Goal: Contribute content: Contribute content

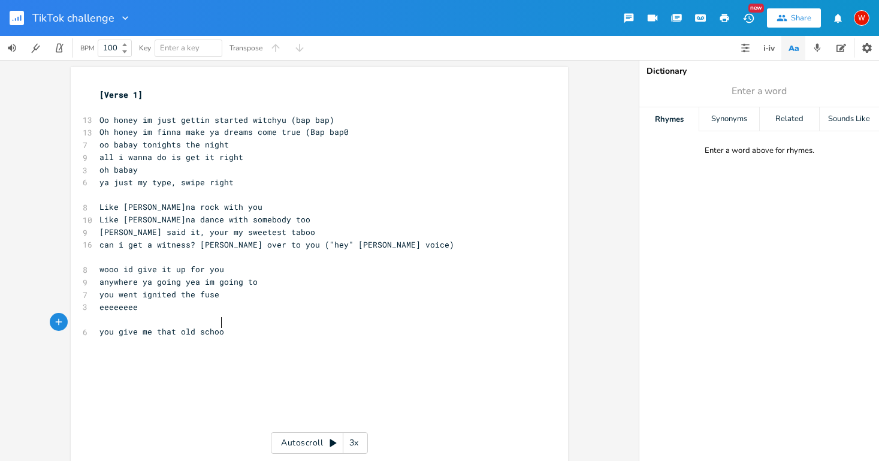
scroll to position [0, 81]
type textarea "you give me that old school lovin"
type textarea "wrapped up i th"
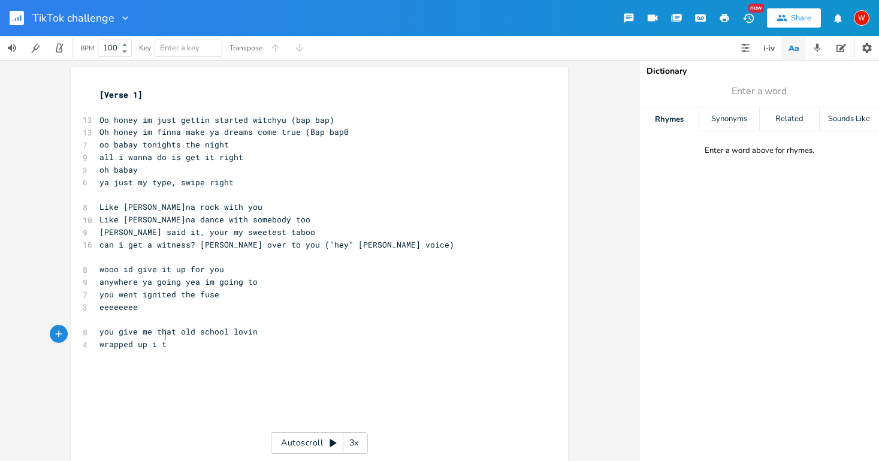
type textarea "thi"
type textarea "n this goove"
type textarea "roove, im eelo"
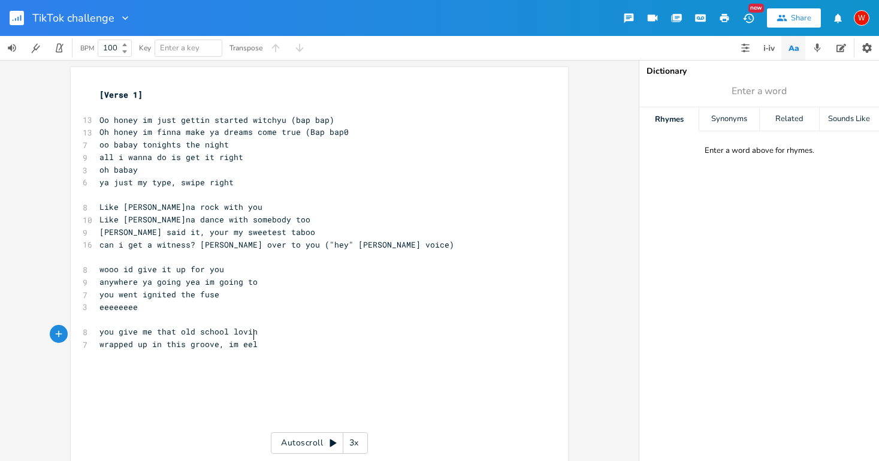
scroll to position [0, 41]
type textarea "feelig"
type textarea "eeling"
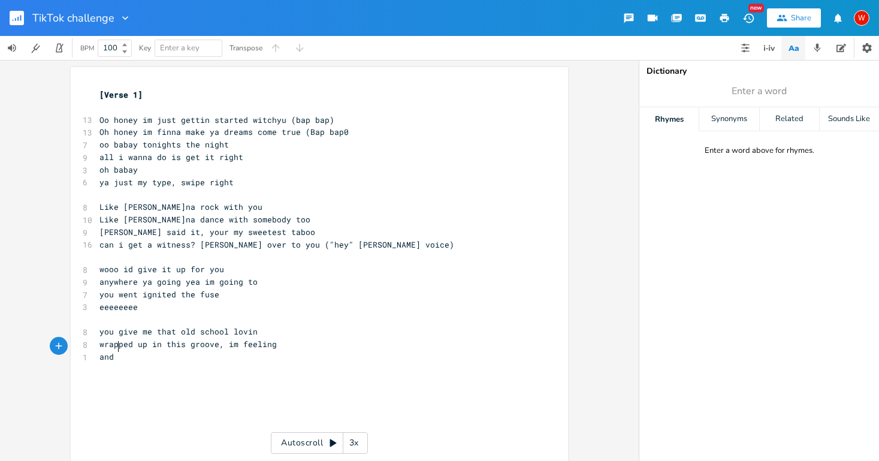
type textarea "and i"
type textarea "i"
type textarea "i,"
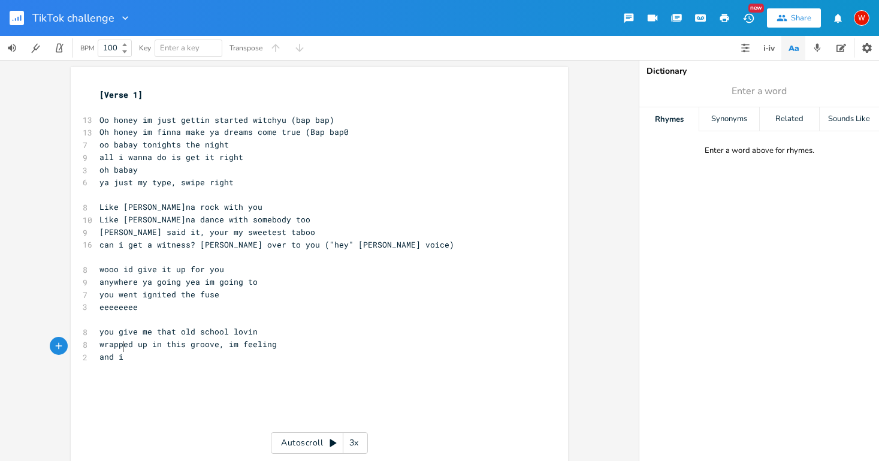
scroll to position [0, 2]
type textarea "you, given kove"
type textarea "love"
type textarea "love a whole new meaning"
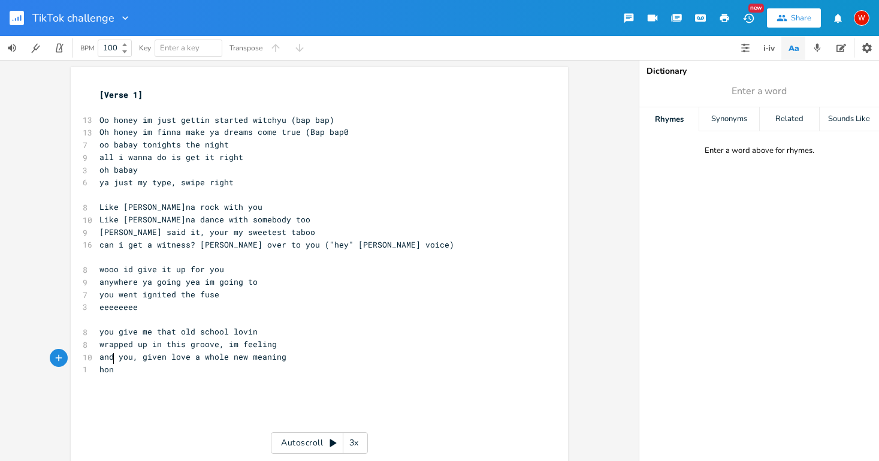
scroll to position [0, 18]
type textarea "honey, honey, honey"
click at [283, 351] on pre "and you, given love a whole new meaning" at bounding box center [313, 357] width 433 height 13
click at [195, 388] on pre "​" at bounding box center [313, 394] width 433 height 13
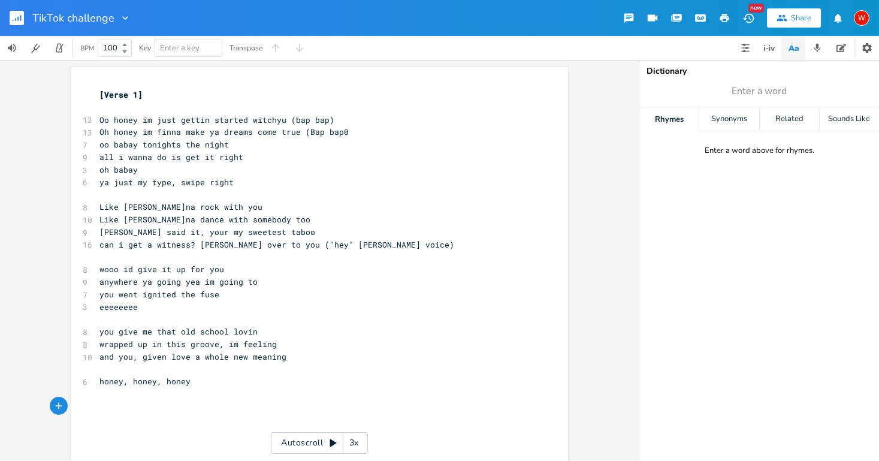
click at [183, 351] on span "and you, given love a whole new meaning" at bounding box center [192, 356] width 187 height 11
type textarea "ife"
click at [99, 400] on pre "​" at bounding box center [313, 406] width 433 height 13
type textarea "you make me wanna touching the ceiling"
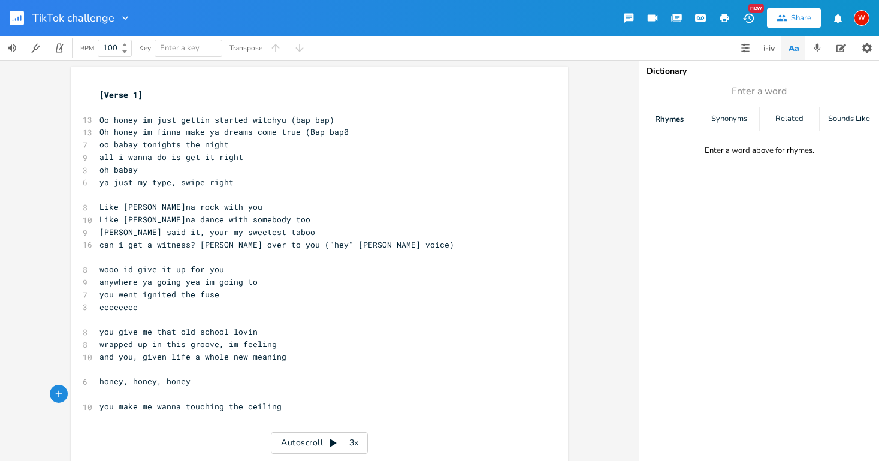
scroll to position [0, 120]
click at [187, 376] on span "honey, honey, honey" at bounding box center [144, 381] width 91 height 11
click at [217, 288] on pre "you went ignited the fuse" at bounding box center [313, 294] width 433 height 13
type textarea "i wanna vibe with you"
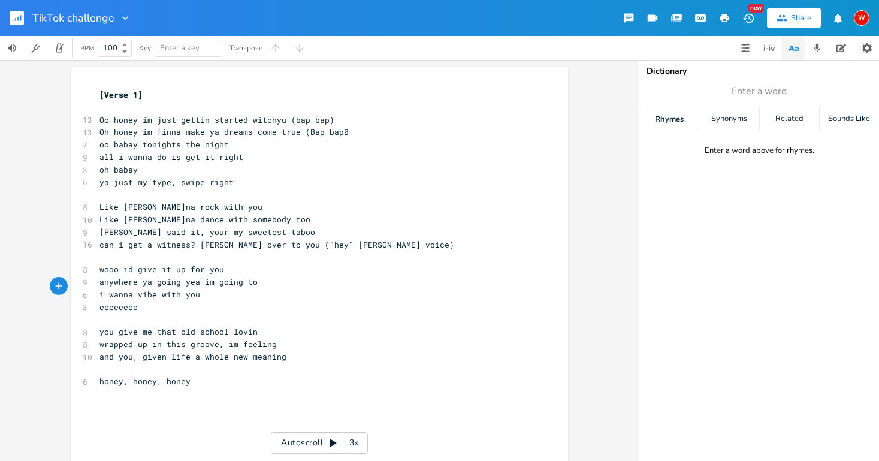
scroll to position [0, 66]
type textarea "you"
click at [340, 132] on pre "Oh honey im finna make ya dreams come true (Bap bap0" at bounding box center [313, 132] width 433 height 13
type textarea ")"
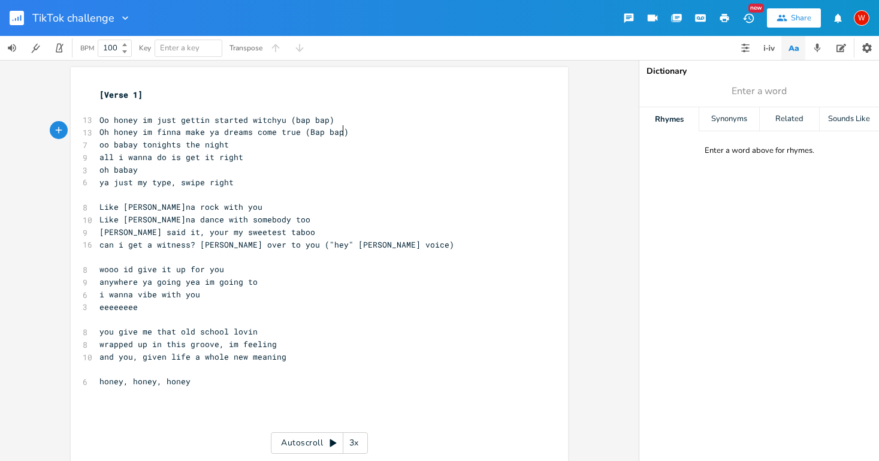
scroll to position [0, 2]
click at [200, 288] on pre "i wanna vibe with you" at bounding box center [313, 294] width 433 height 13
type textarea "uuuuuuuuuuuu"
click at [135, 304] on pre "eeeeeeee" at bounding box center [313, 307] width 433 height 13
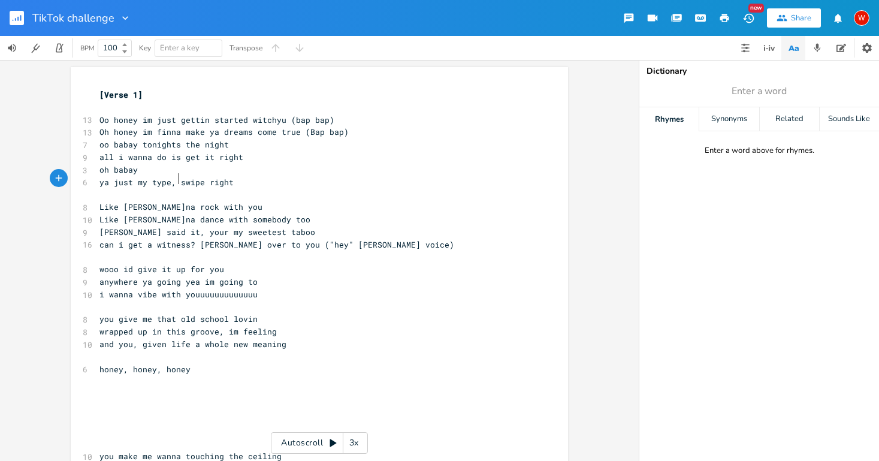
click at [177, 177] on span "ya just my type, swipe right" at bounding box center [166, 182] width 134 height 11
type textarea "9"
type textarea "("
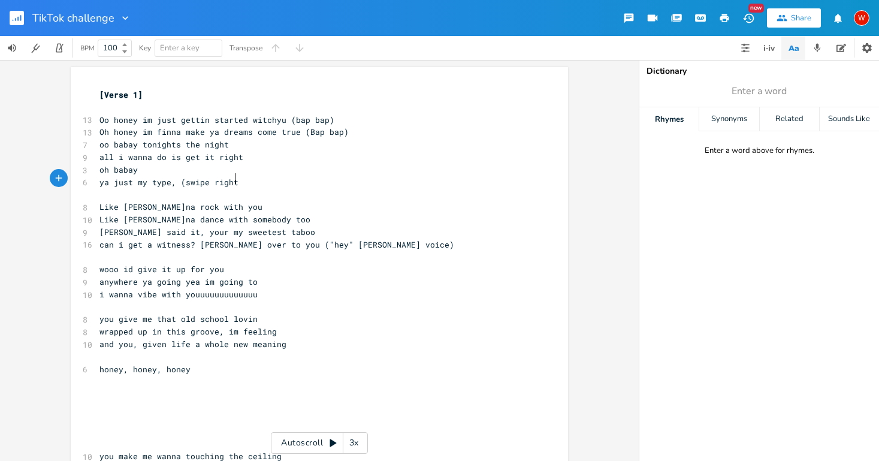
click at [233, 176] on pre "ya just my type, (swipe right" at bounding box center [313, 182] width 433 height 13
type textarea ")"
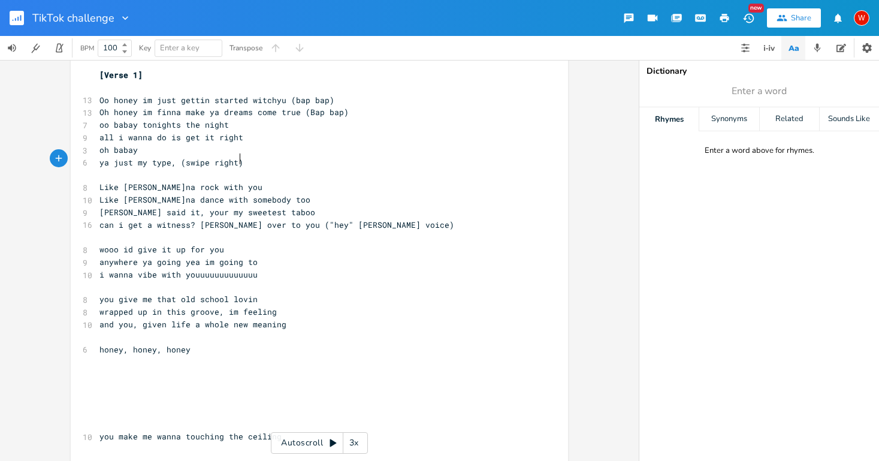
scroll to position [22, 0]
click at [389, 217] on pre "can i get a witness? [PERSON_NAME] over to you ("hey" [PERSON_NAME] voice)" at bounding box center [313, 223] width 433 height 13
click at [271, 242] on pre "wooo id give it up for you" at bounding box center [313, 248] width 433 height 13
type textarea "(Listen the"
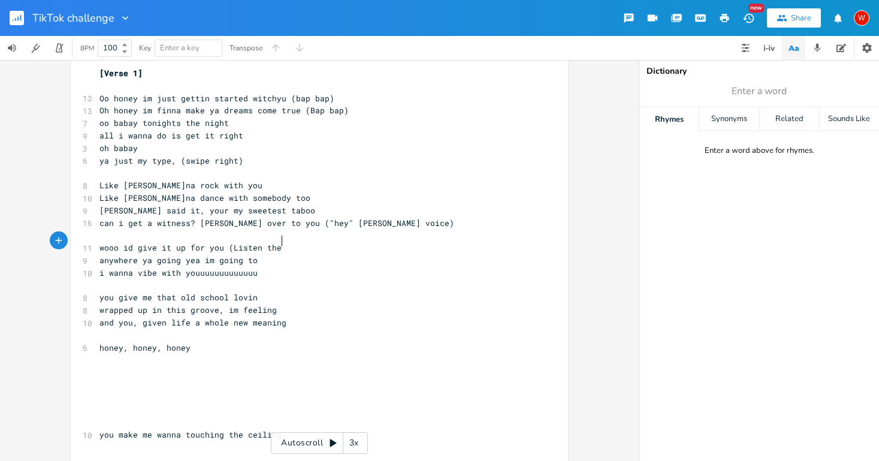
scroll to position [0, 35]
type textarea "to the music"
click at [276, 242] on span "wooo id give it up for you (Listen to the music" at bounding box center [211, 247] width 225 height 11
type textarea "Baby feel t"
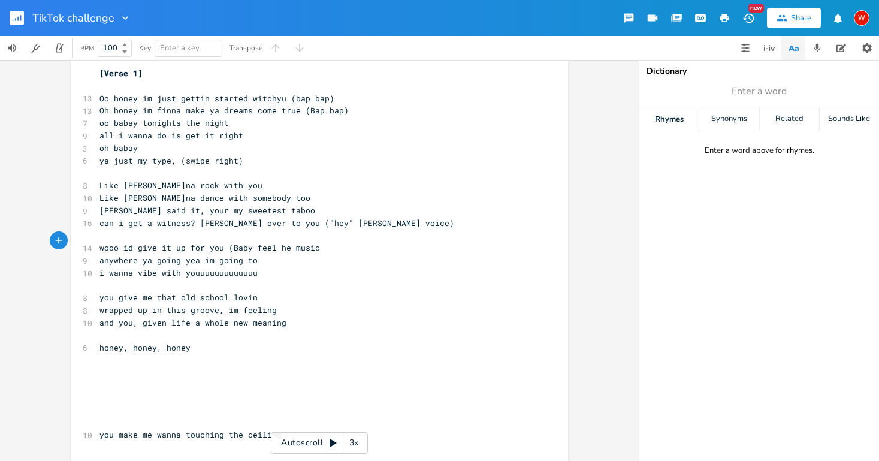
scroll to position [0, 32]
click at [321, 242] on pre "wooo id give it up for you (Baby feel the music" at bounding box center [313, 248] width 433 height 13
type textarea ", i just wanna lose it"
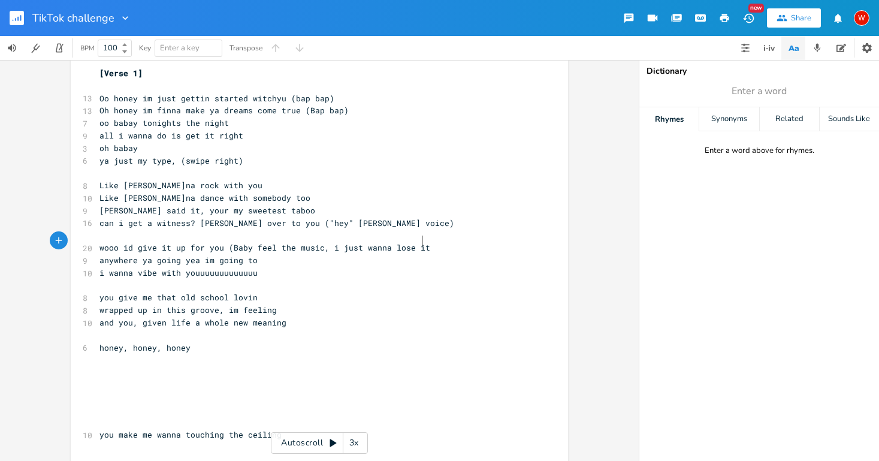
type textarea ")"
